Goal: Communication & Community: Connect with others

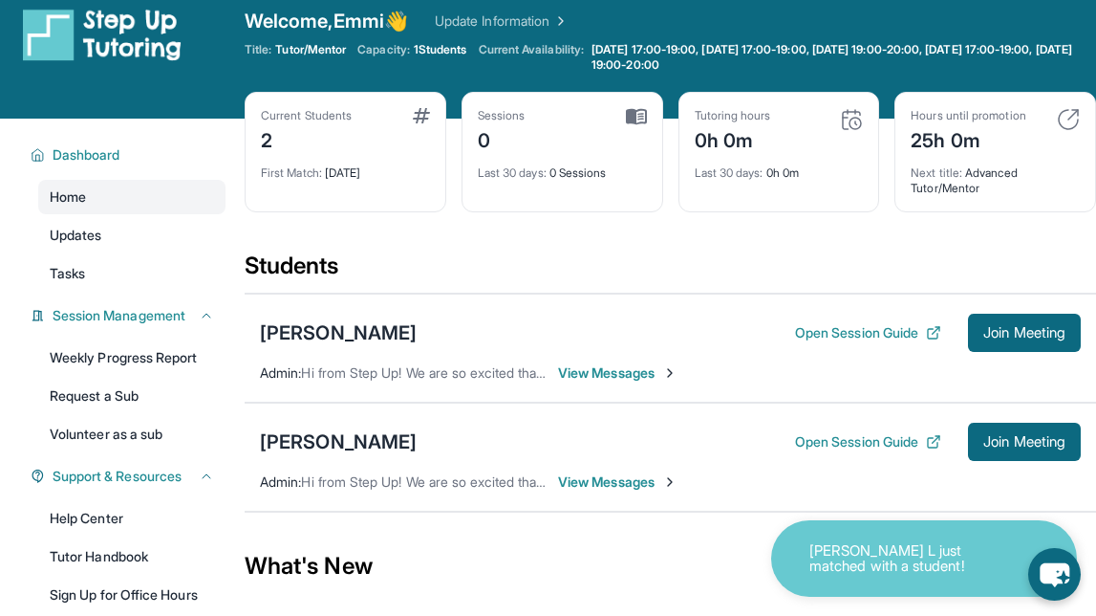
scroll to position [29, 0]
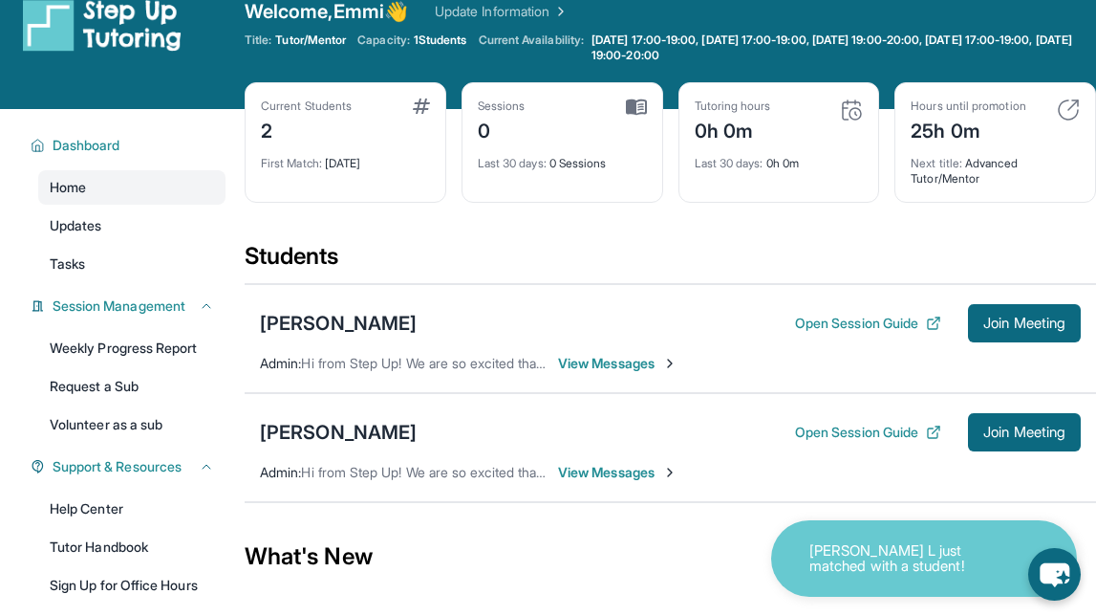
click at [643, 357] on span "View Messages" at bounding box center [617, 363] width 119 height 19
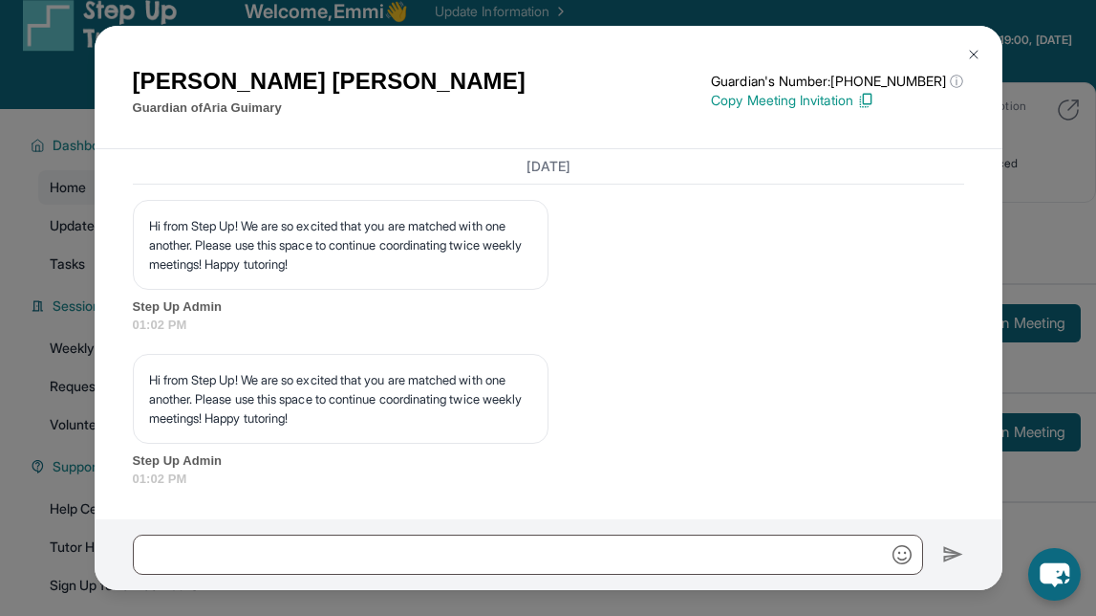
scroll to position [1464, 0]
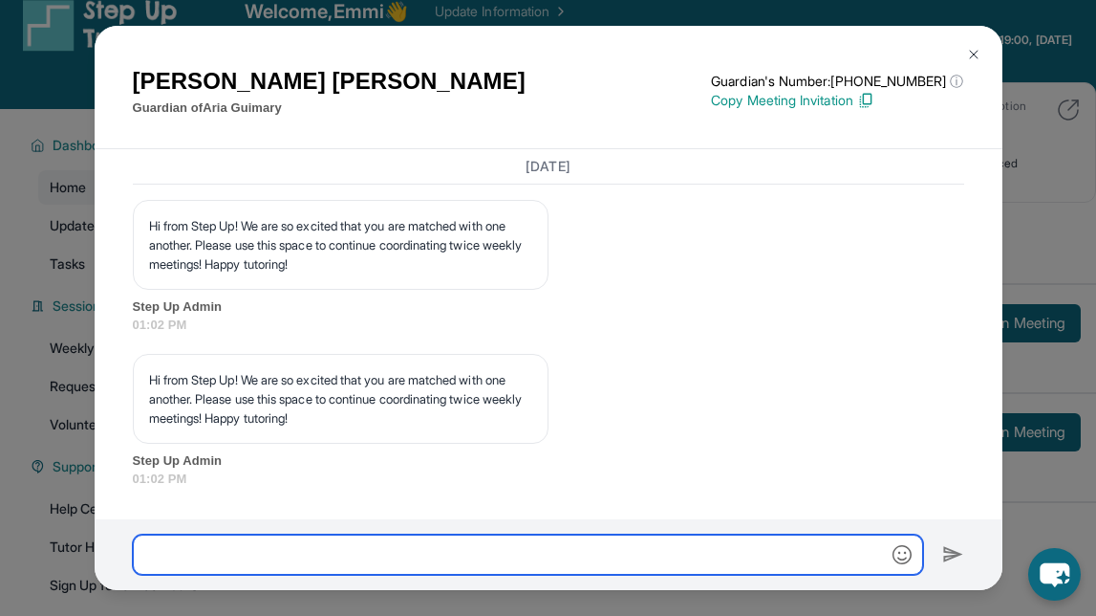
click at [405, 538] on input "text" at bounding box center [528, 554] width 790 height 40
type input "*"
type input "**"
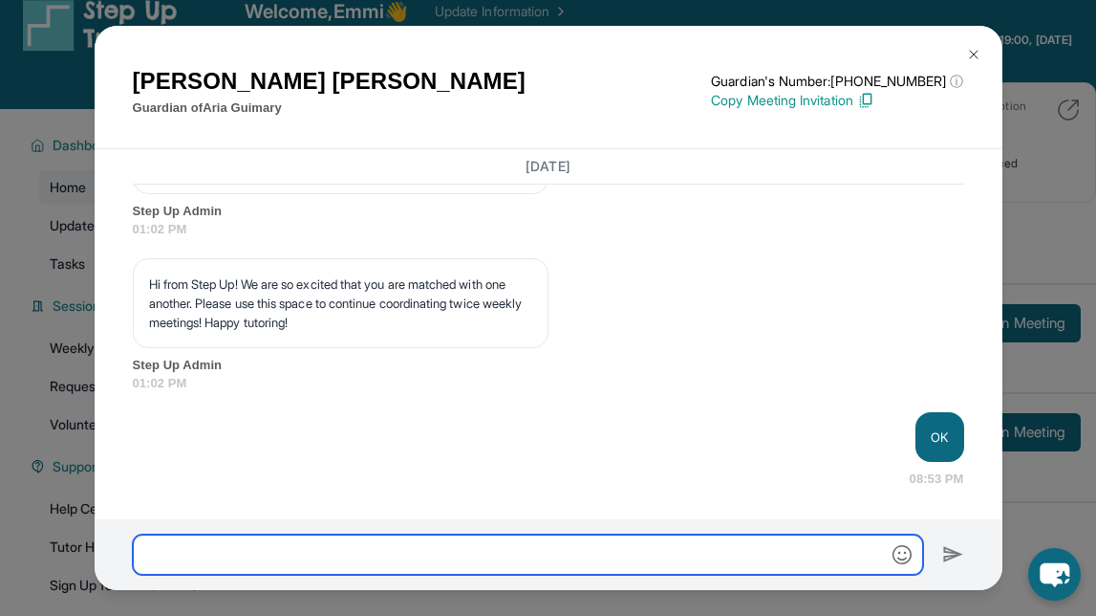
scroll to position [1560, 0]
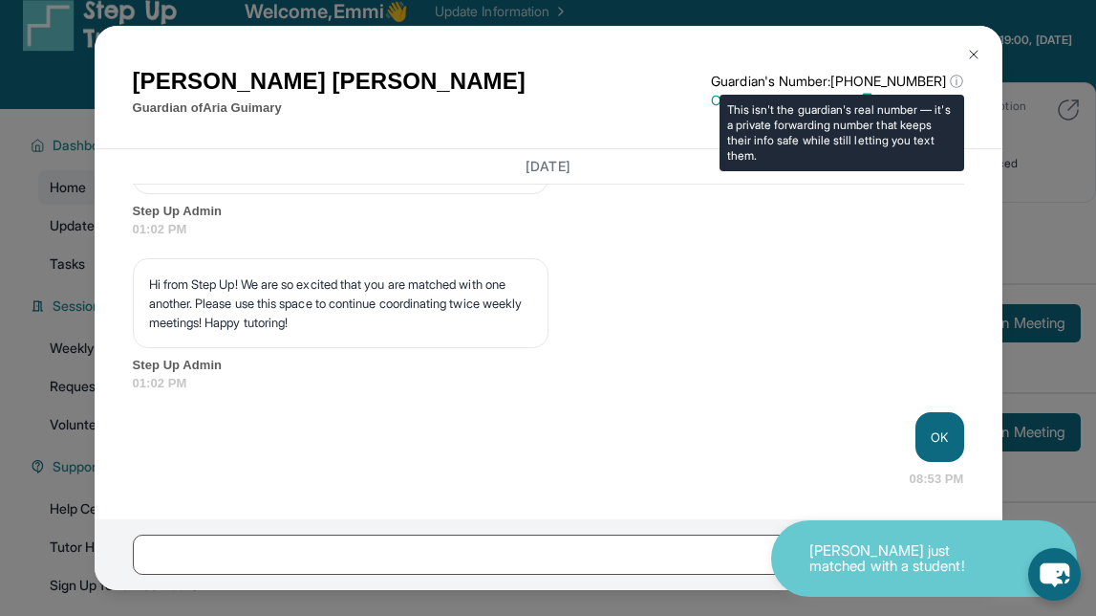
click at [931, 82] on p "Guardian's Number: [PHONE_NUMBER] ⓘ" at bounding box center [837, 81] width 252 height 19
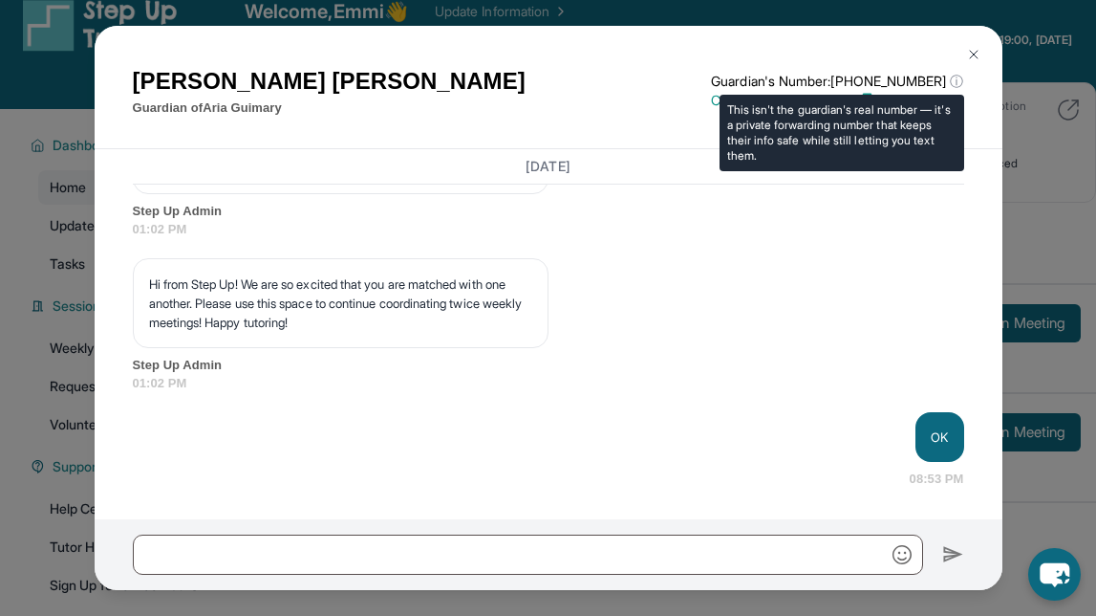
click at [954, 75] on span "ⓘ" at bounding box center [956, 81] width 13 height 19
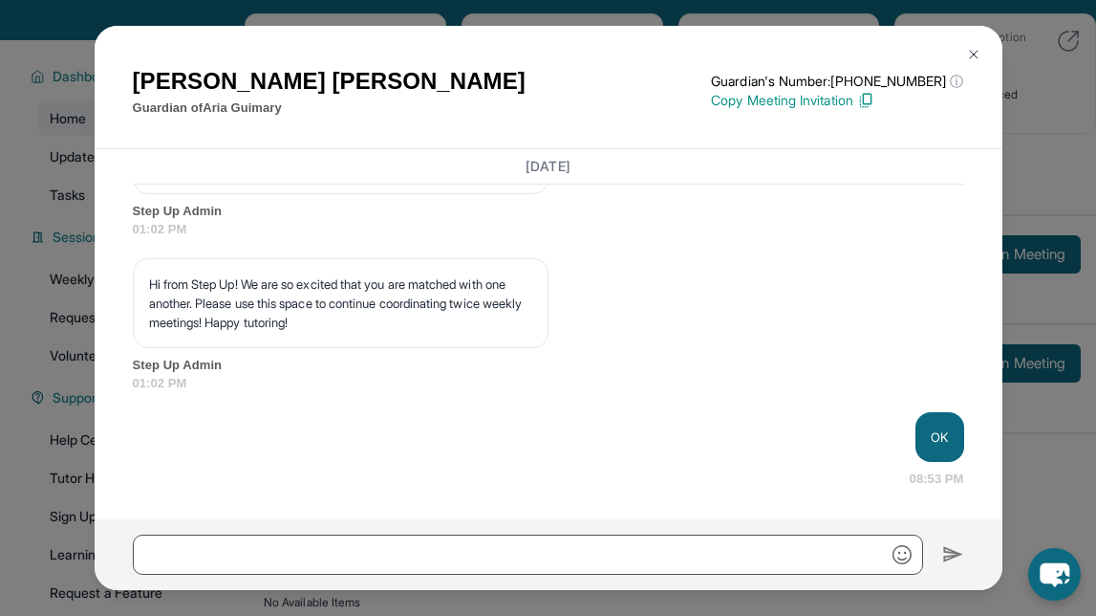
scroll to position [168, 0]
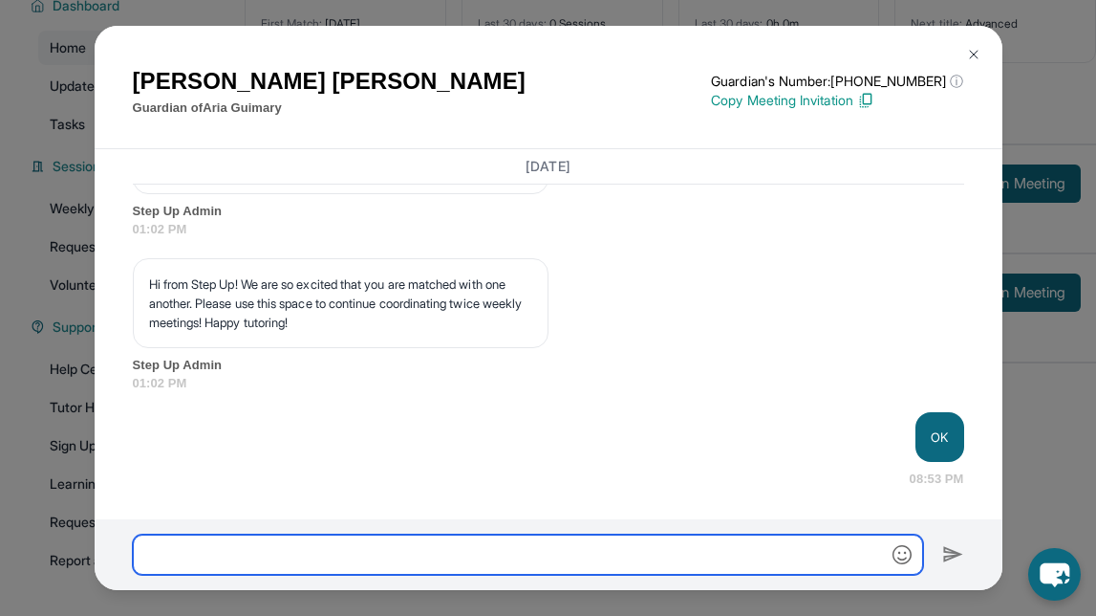
click at [410, 534] on input "text" at bounding box center [528, 554] width 790 height 40
type input "**********"
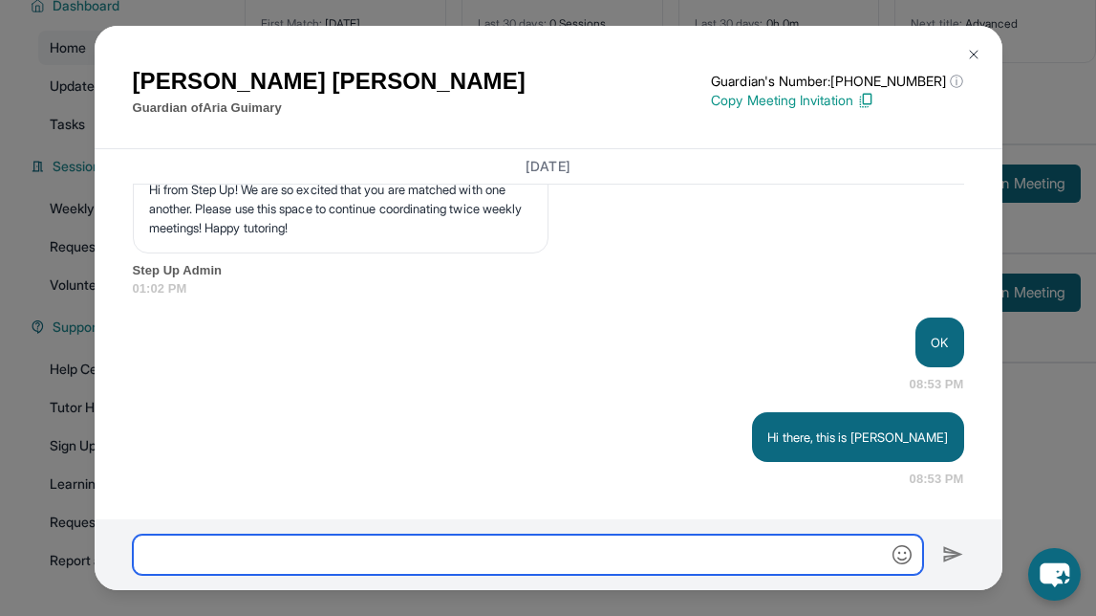
scroll to position [1654, 0]
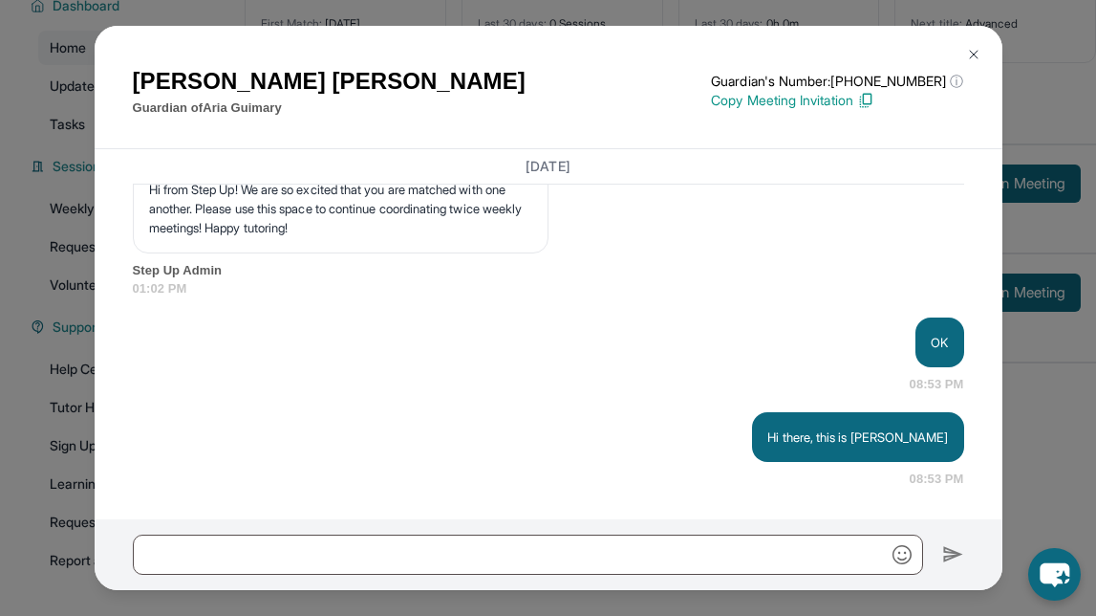
click at [1052, 409] on div "[PERSON_NAME] Guardian of [PERSON_NAME] Guardian's Number: [PHONE_NUMBER] ⓘ Thi…" at bounding box center [548, 308] width 1096 height 616
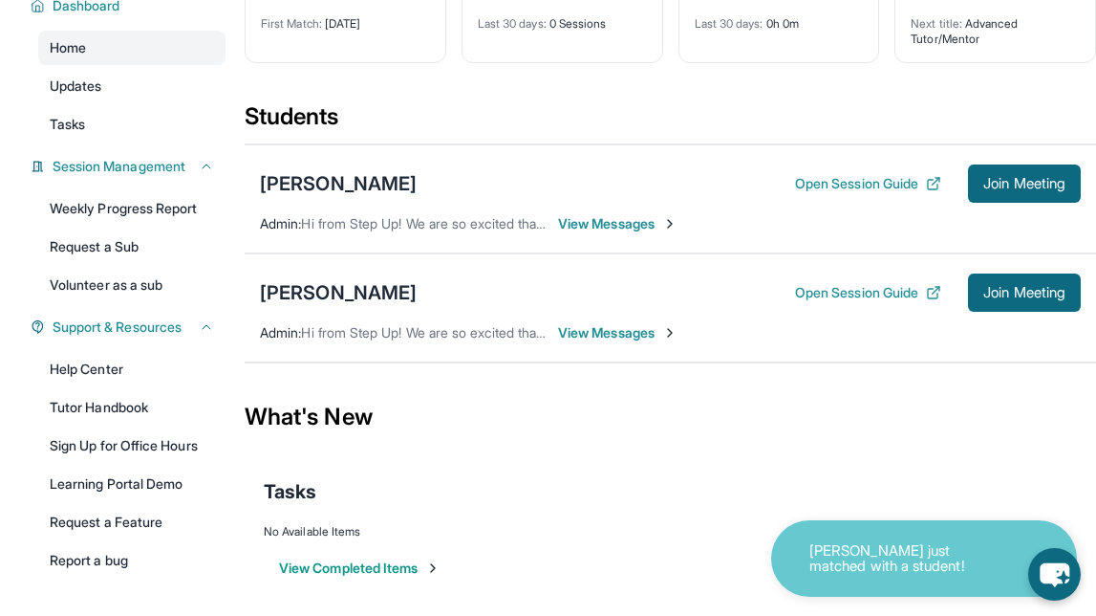
click at [977, 587] on div "[PERSON_NAME] just matched with a student!" at bounding box center [924, 558] width 306 height 76
click at [948, 547] on p "[PERSON_NAME] just matched with a student!" at bounding box center [905, 559] width 191 height 32
click at [1070, 577] on icon "chat-button" at bounding box center [1055, 574] width 56 height 56
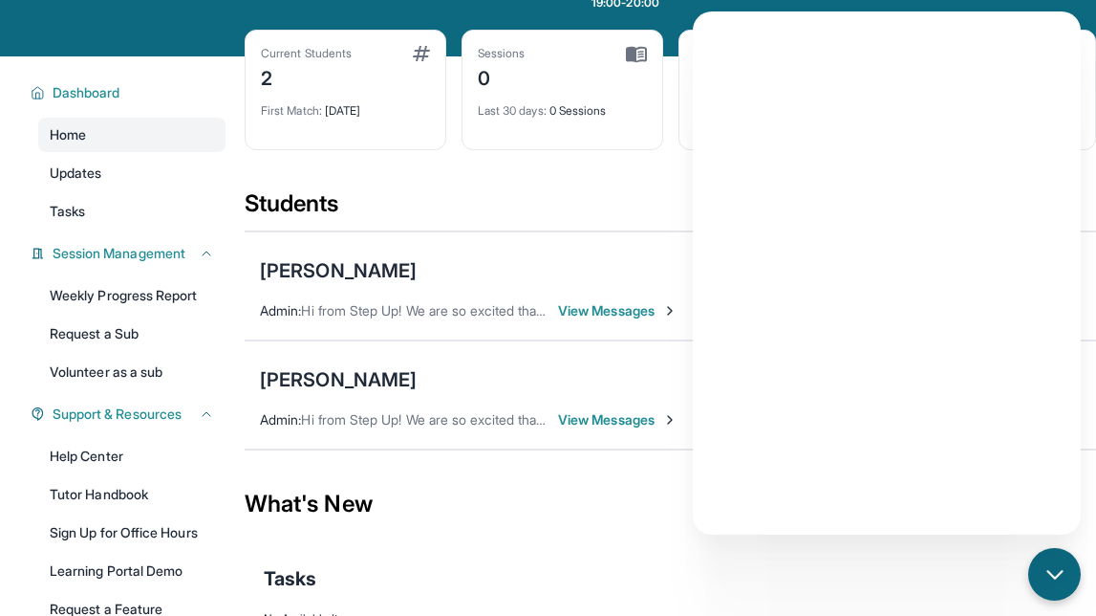
scroll to position [0, 0]
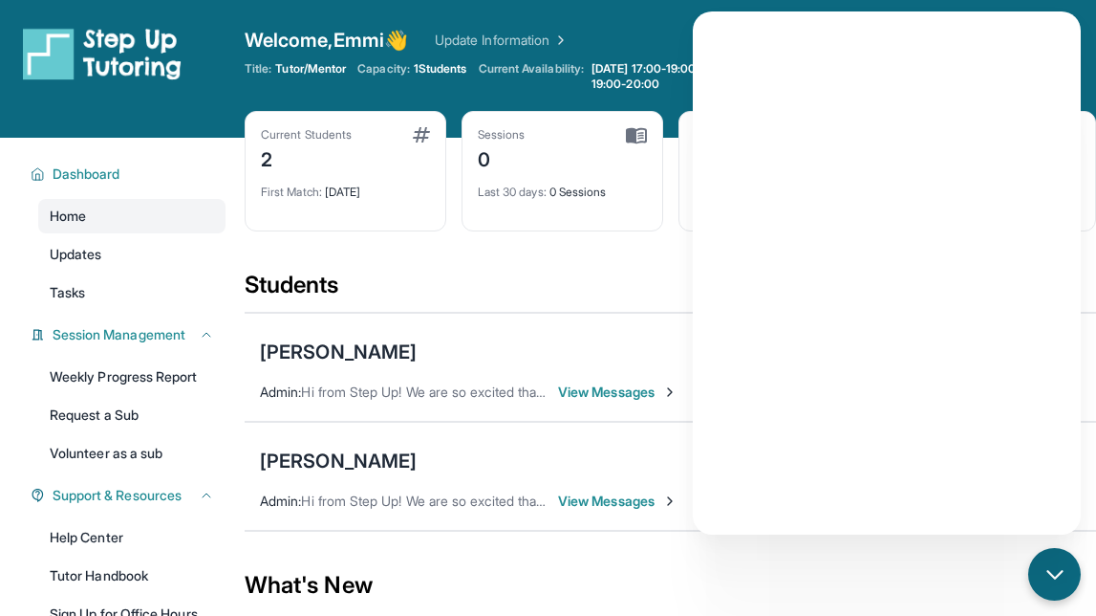
click at [479, 313] on div "[PERSON_NAME] Open Session Guide Join Meeting Admin : Hi from Step Up! We are s…" at bounding box center [671, 367] width 852 height 109
click at [559, 310] on div "Students" at bounding box center [671, 291] width 852 height 42
click at [596, 404] on div "[PERSON_NAME] Open Session Guide Join Meeting Admin : Hi from Step Up! We are s…" at bounding box center [671, 367] width 852 height 109
click at [602, 395] on span "View Messages" at bounding box center [617, 391] width 119 height 19
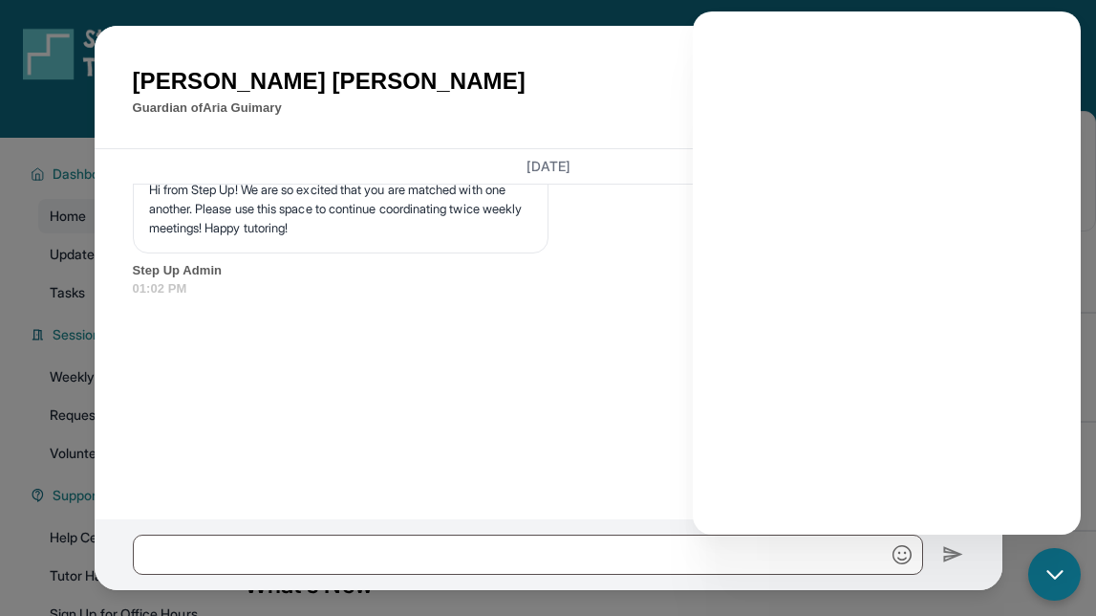
scroll to position [1654, 0]
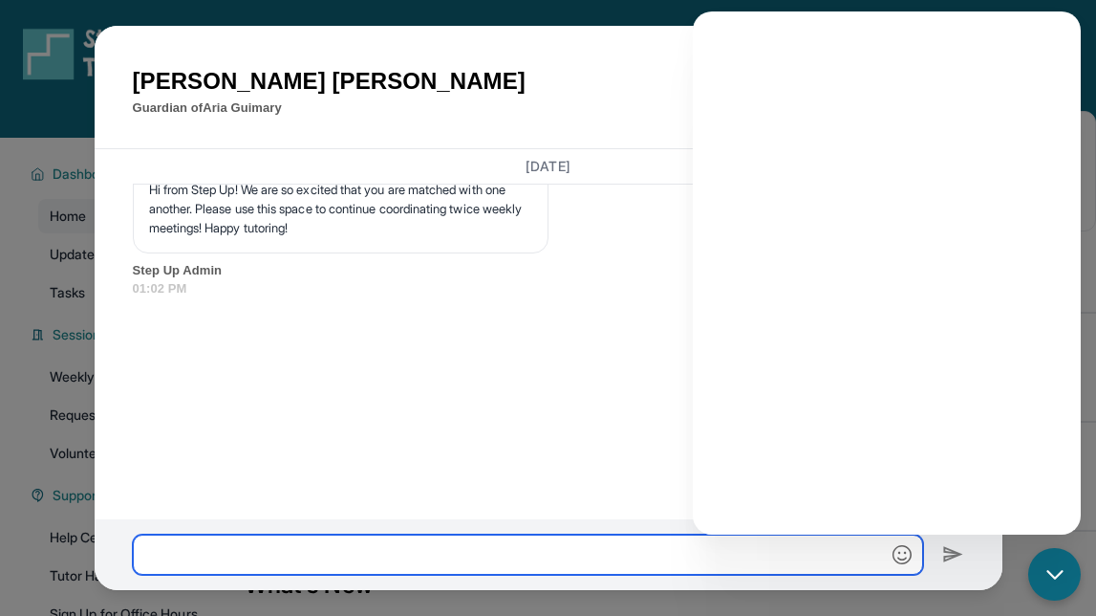
click at [825, 546] on input "text" at bounding box center [528, 554] width 790 height 40
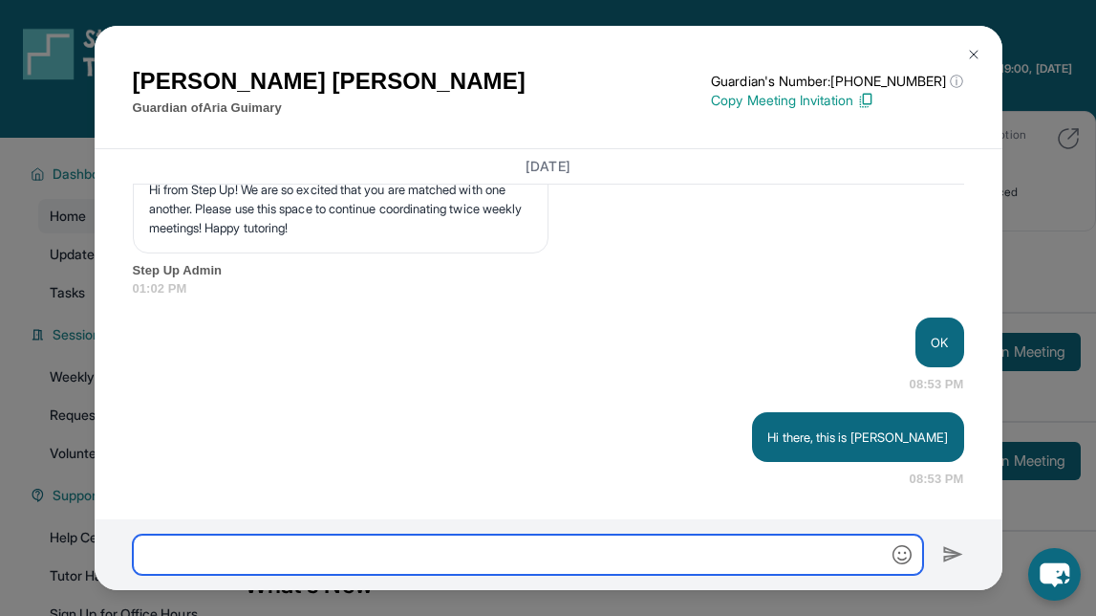
click at [612, 540] on input "text" at bounding box center [528, 554] width 790 height 40
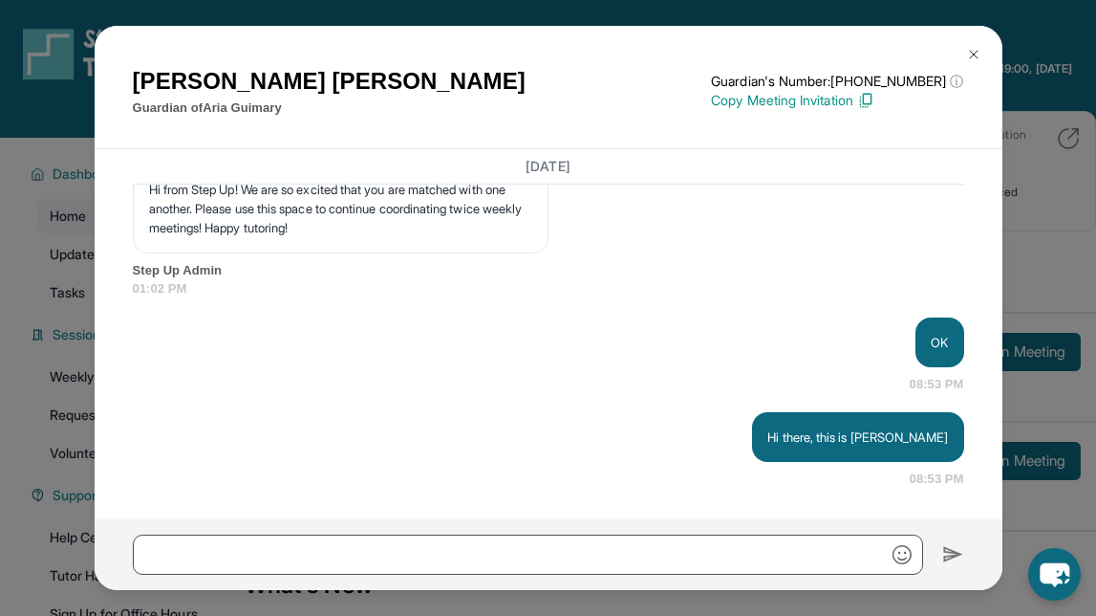
click at [981, 57] on button at bounding box center [974, 54] width 38 height 38
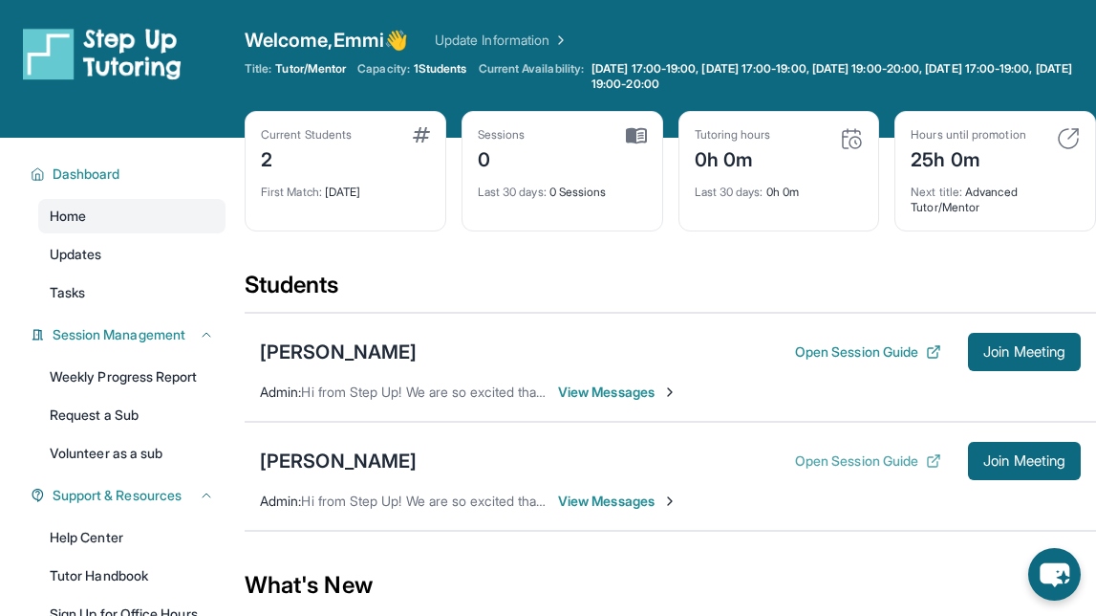
click at [852, 463] on button "Open Session Guide" at bounding box center [868, 460] width 146 height 19
click at [600, 507] on span "View Messages" at bounding box center [617, 500] width 119 height 19
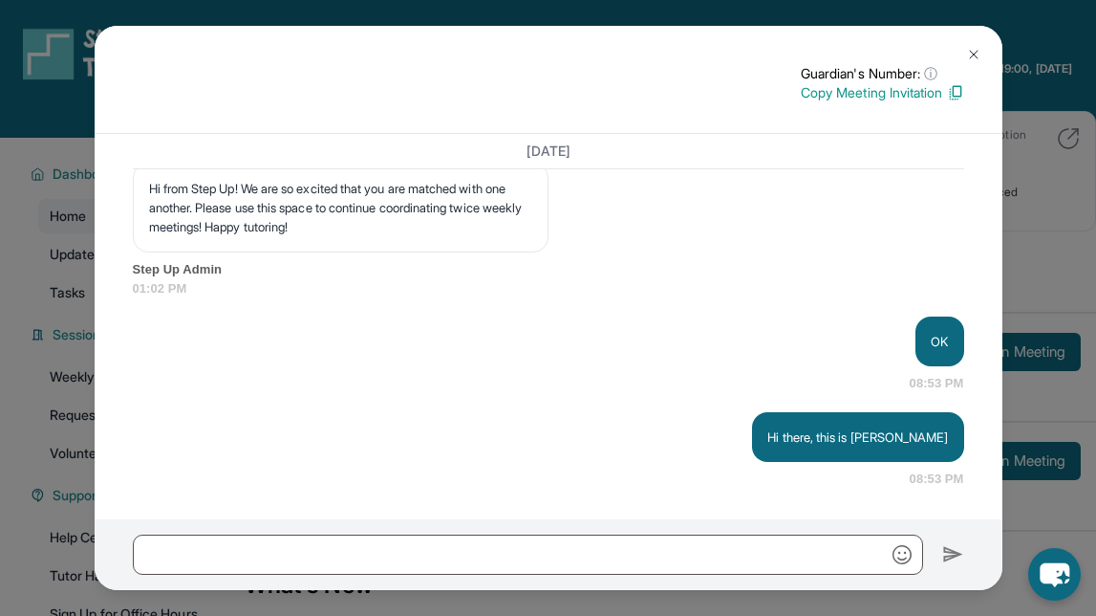
scroll to position [1640, 0]
click at [971, 53] on img at bounding box center [973, 54] width 15 height 15
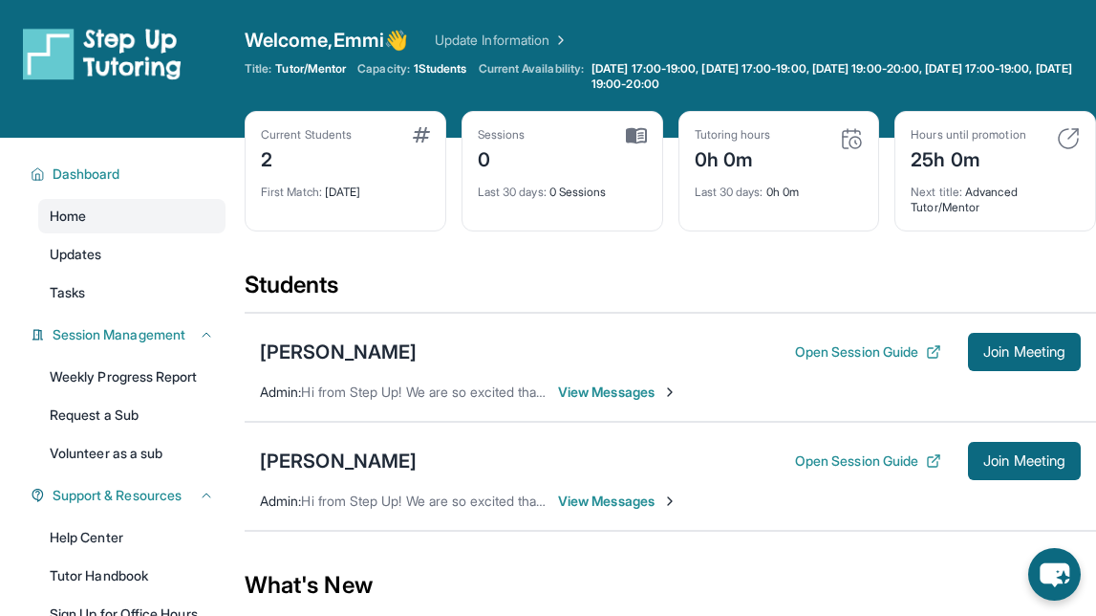
click at [595, 388] on span "View Messages" at bounding box center [617, 391] width 119 height 19
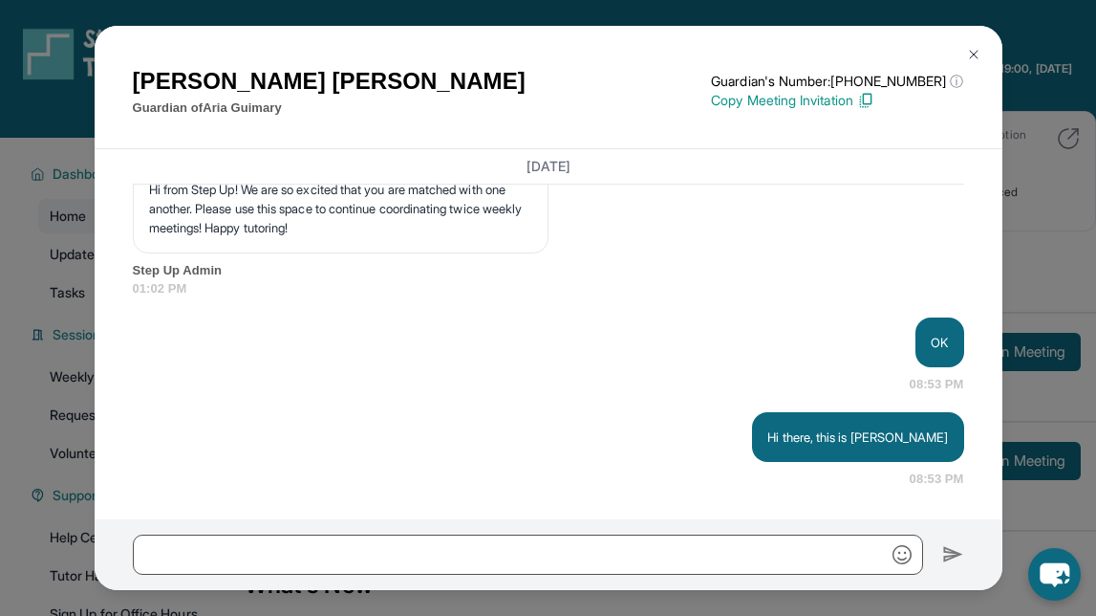
scroll to position [1654, 0]
click at [985, 59] on button at bounding box center [974, 54] width 38 height 38
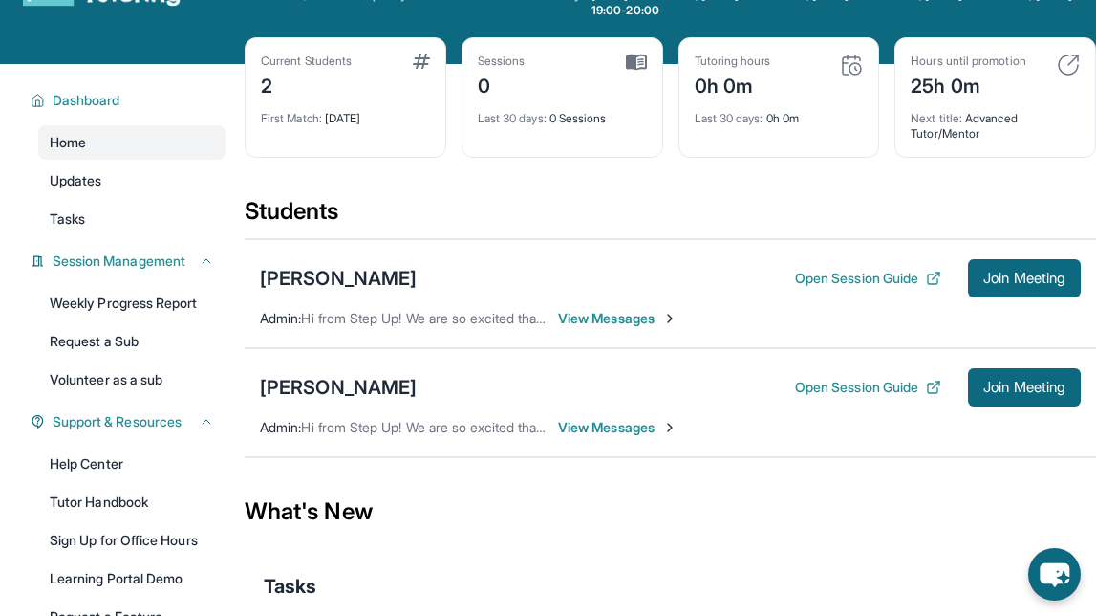
scroll to position [77, 0]
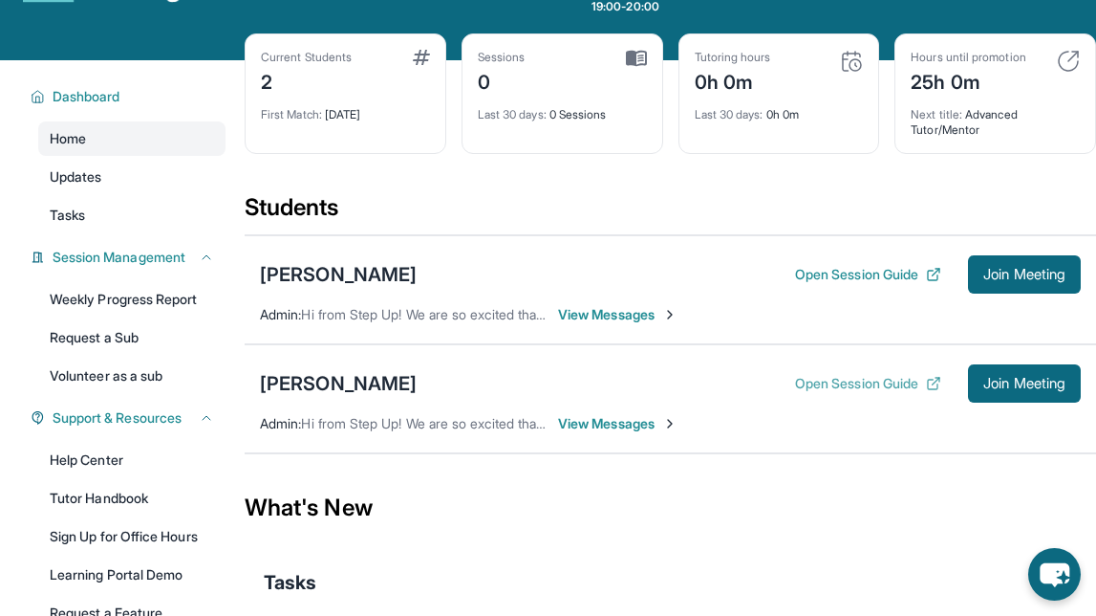
click at [864, 379] on button "Open Session Guide" at bounding box center [868, 383] width 146 height 19
click at [866, 272] on button "Open Session Guide" at bounding box center [868, 274] width 146 height 19
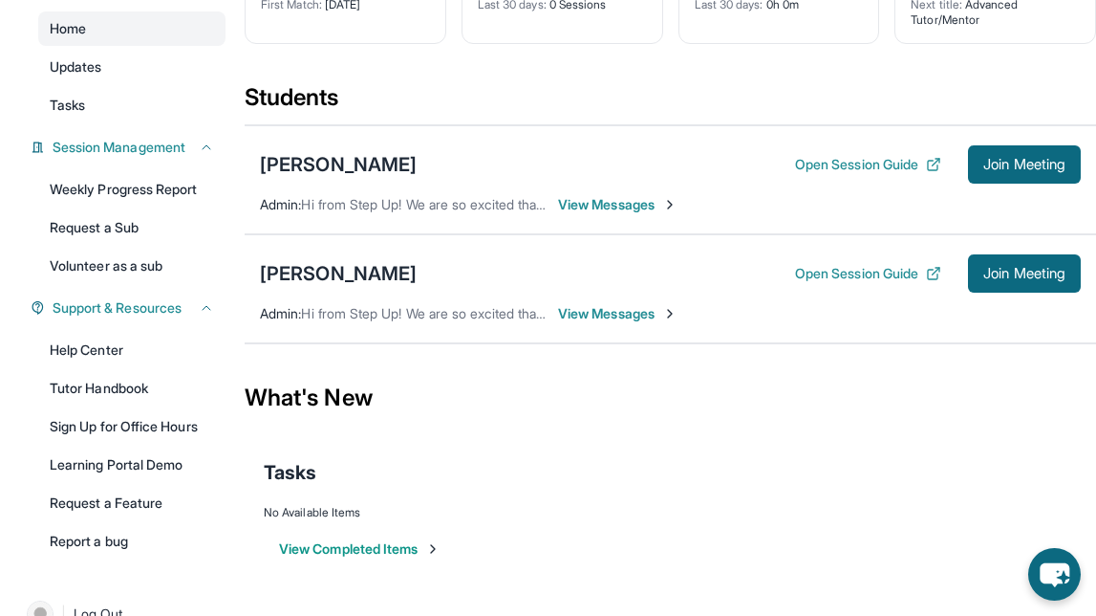
scroll to position [226, 0]
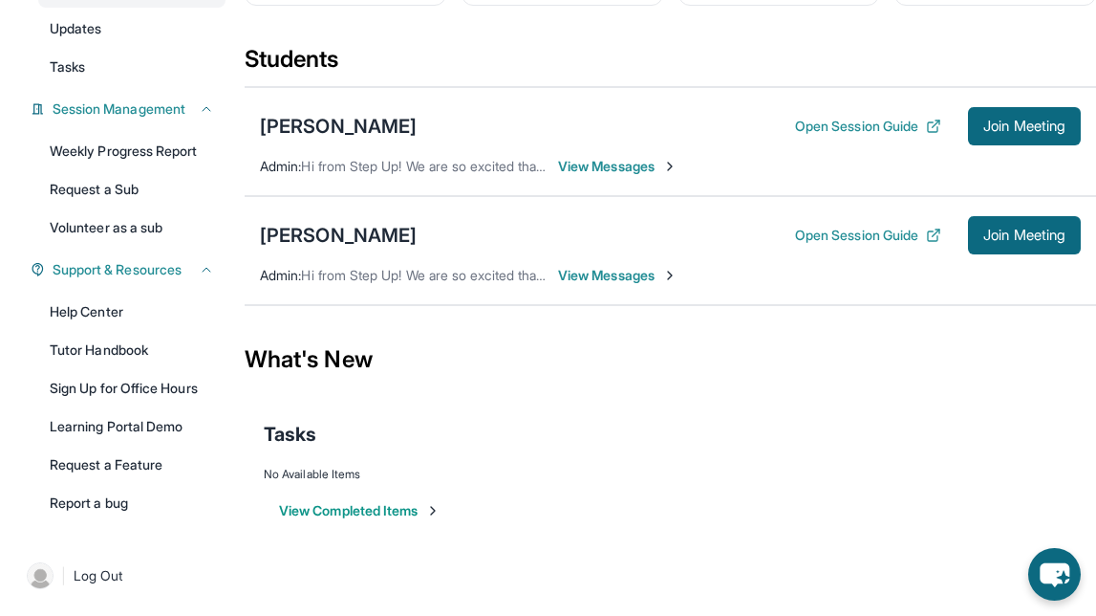
click at [344, 513] on button "View Completed Items" at bounding box center [360, 510] width 162 height 19
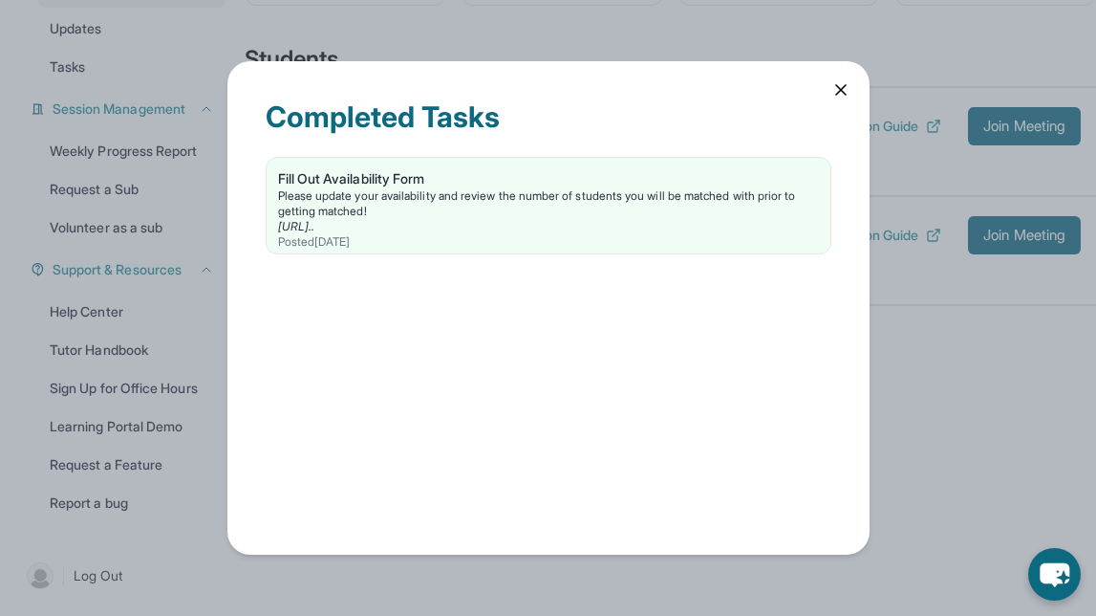
click at [838, 90] on icon at bounding box center [841, 89] width 19 height 19
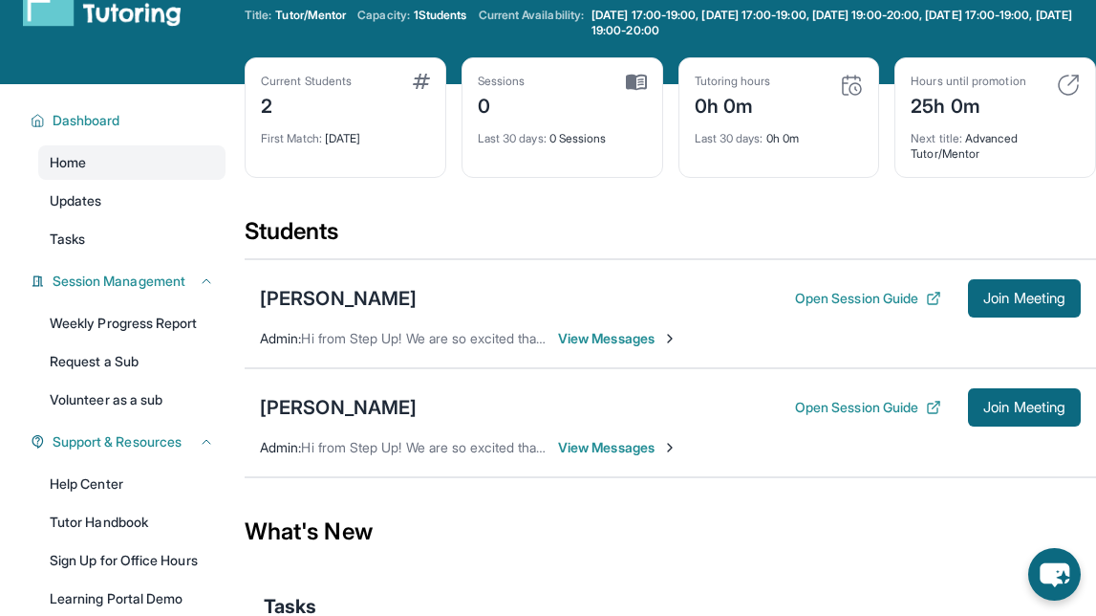
scroll to position [0, 0]
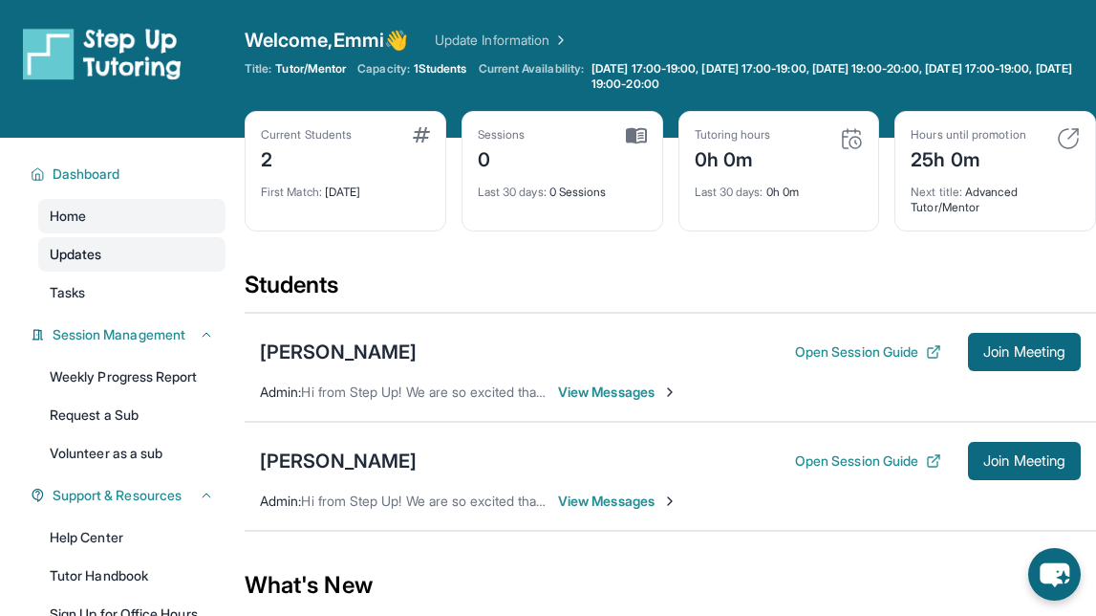
click at [101, 237] on link "Updates" at bounding box center [131, 254] width 187 height 34
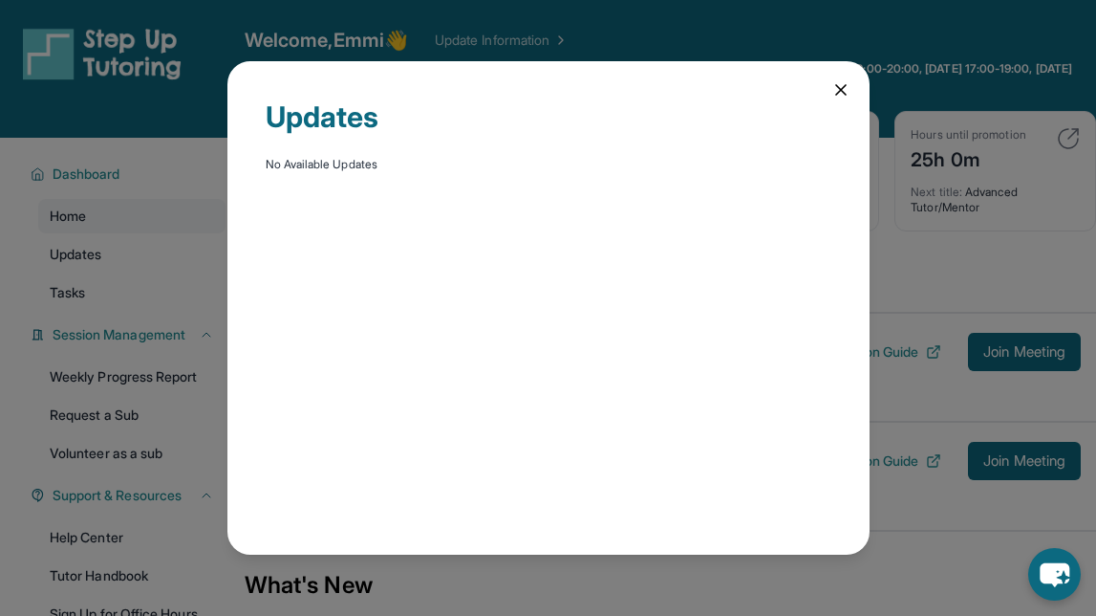
click at [98, 275] on div "Updates No Available Updates" at bounding box center [548, 308] width 1096 height 616
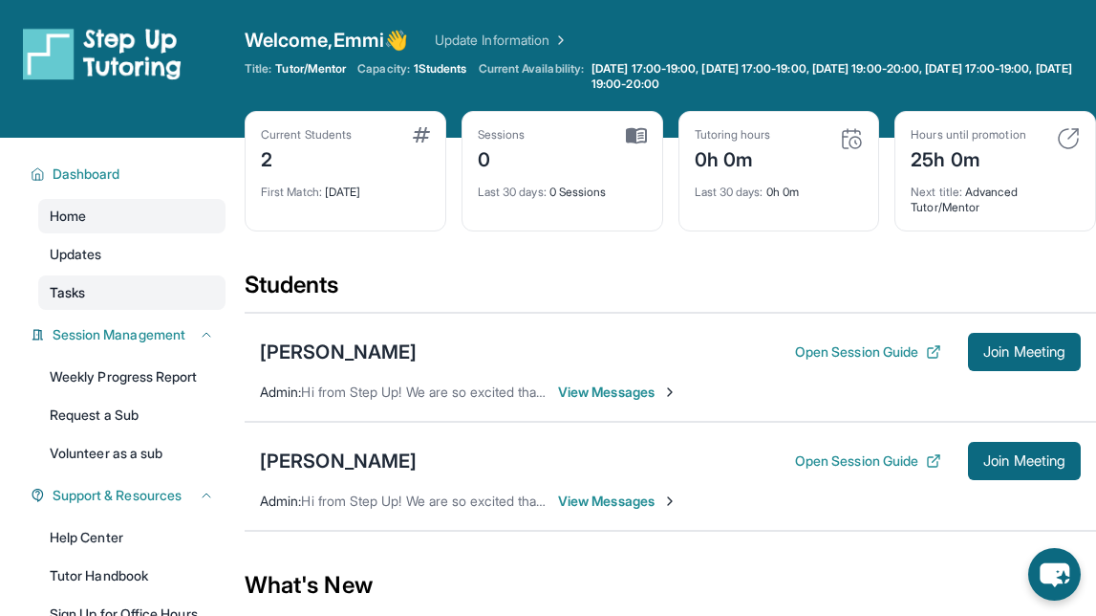
click at [81, 295] on span "Tasks" at bounding box center [67, 292] width 35 height 19
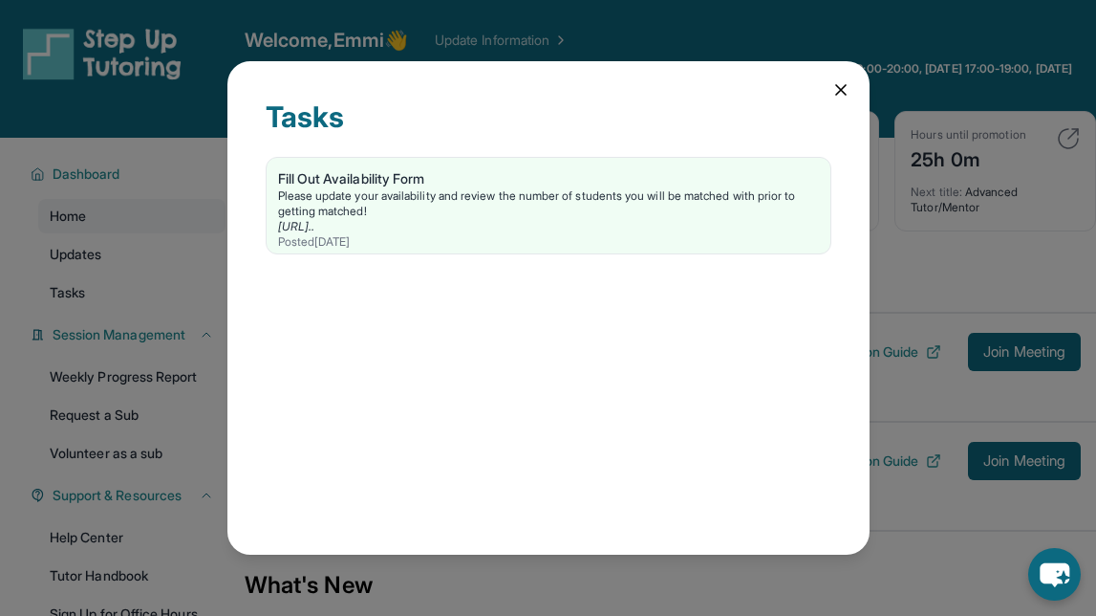
click at [840, 95] on icon at bounding box center [841, 89] width 19 height 19
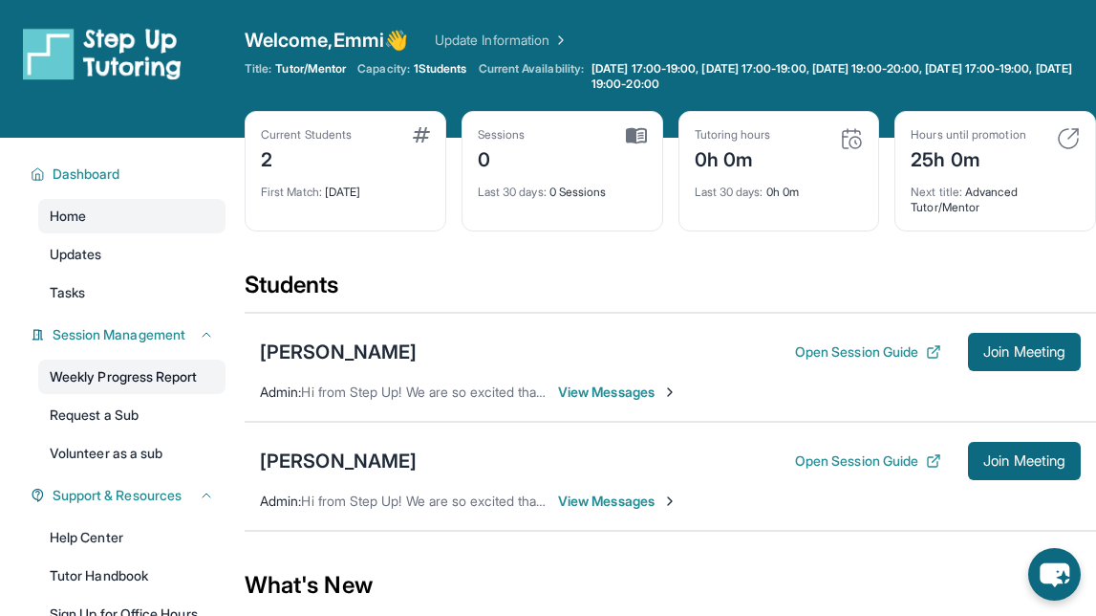
click at [188, 365] on link "Weekly Progress Report" at bounding box center [131, 376] width 187 height 34
click at [592, 393] on span "View Messages" at bounding box center [617, 391] width 119 height 19
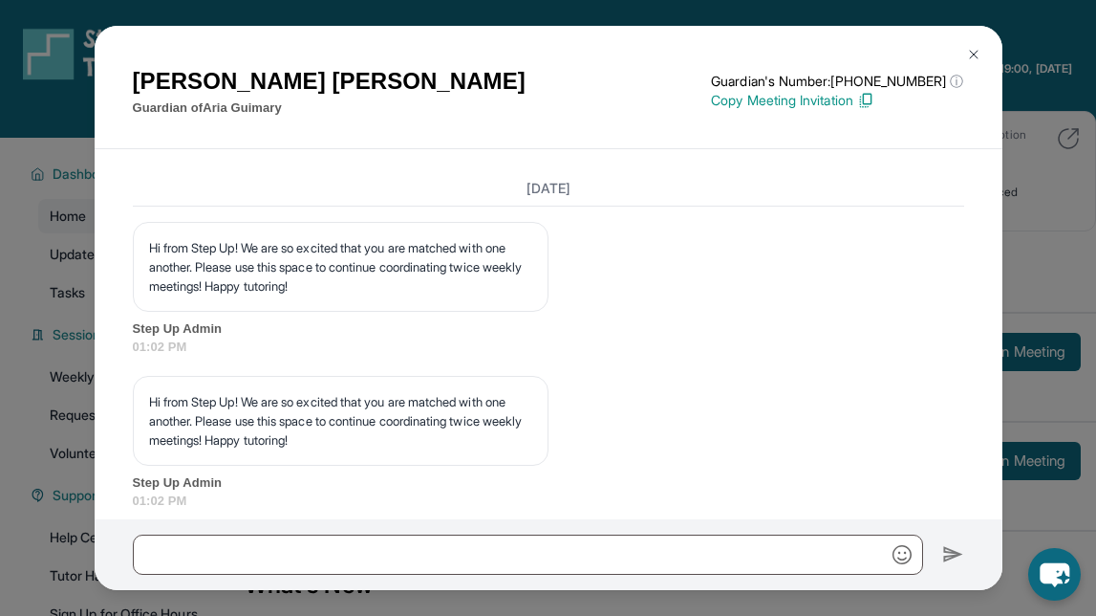
scroll to position [1384, 0]
click at [817, 97] on p "Copy Meeting Invitation" at bounding box center [837, 100] width 252 height 19
click at [970, 41] on button at bounding box center [974, 54] width 38 height 38
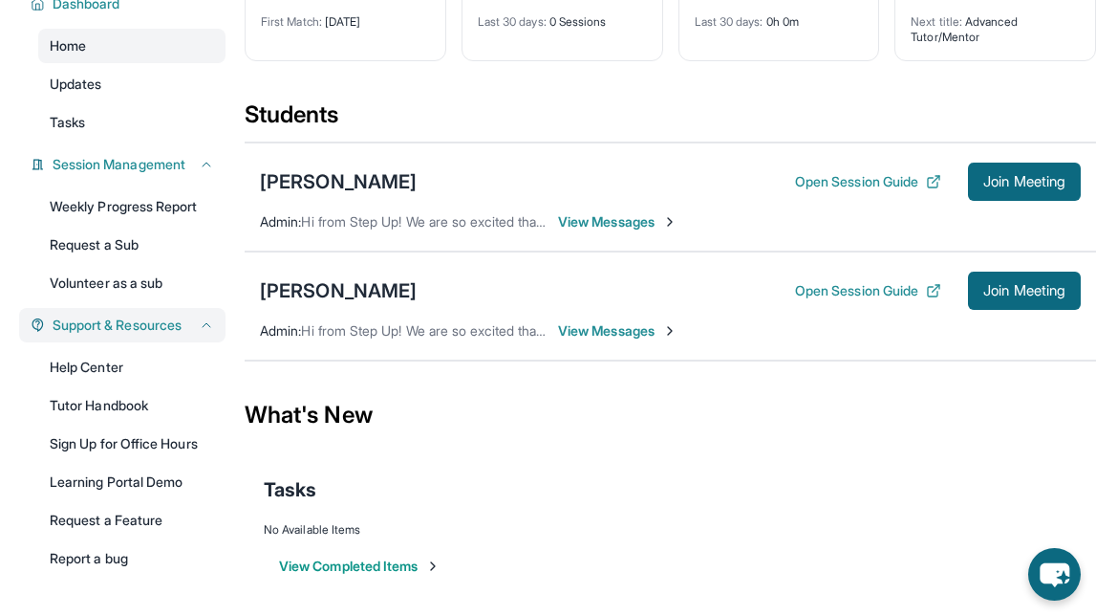
scroll to position [0, 0]
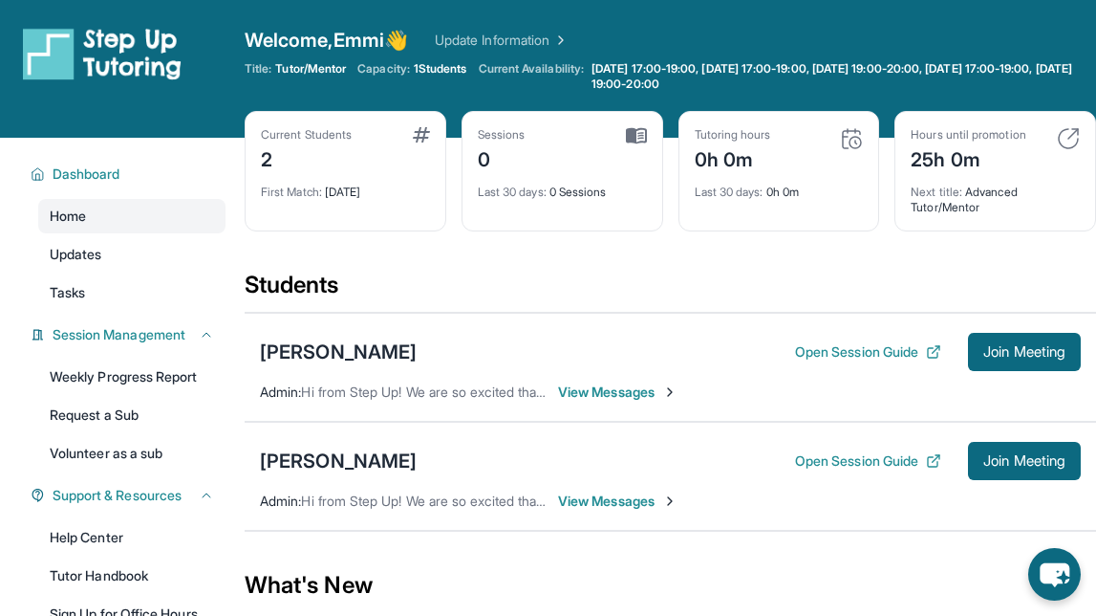
click at [107, 38] on img at bounding box center [102, 54] width 159 height 54
click at [554, 28] on div "Welcome, Emmi 👋 Update Information" at bounding box center [671, 40] width 852 height 27
click at [545, 43] on link "Update Information" at bounding box center [502, 40] width 134 height 19
